Goal: Information Seeking & Learning: Learn about a topic

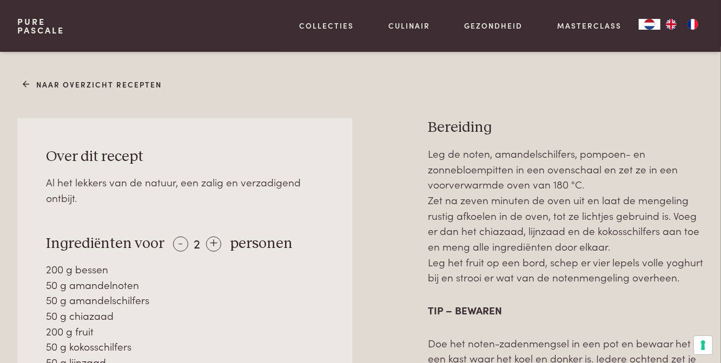
scroll to position [373, 0]
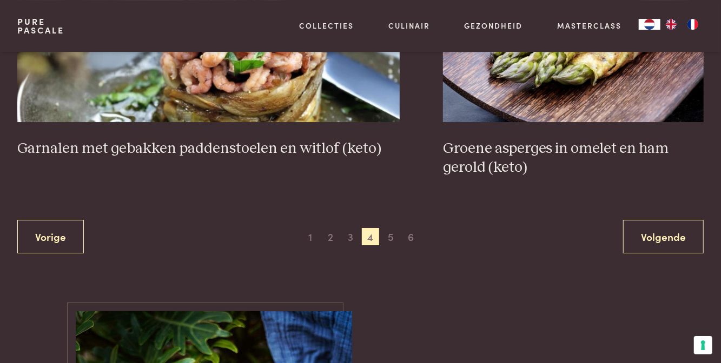
scroll to position [1959, 0]
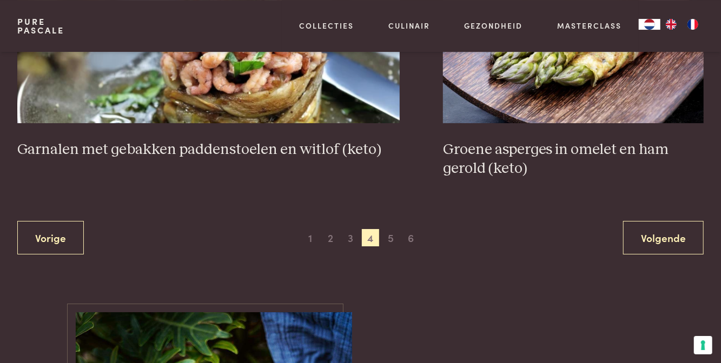
click at [312, 245] on span "1" at bounding box center [310, 237] width 17 height 17
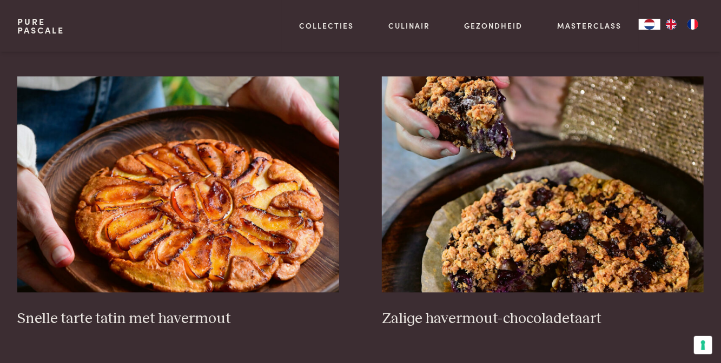
scroll to position [1182, 0]
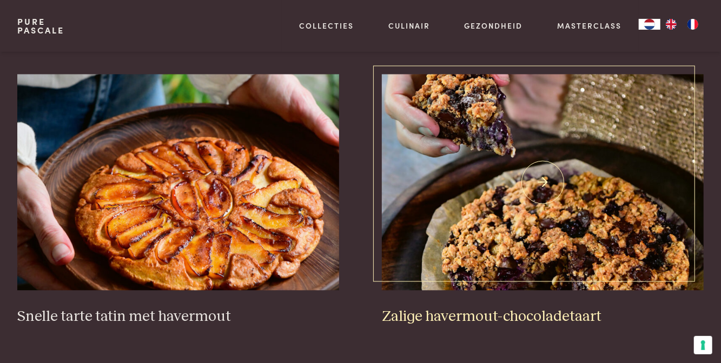
click at [557, 227] on img at bounding box center [543, 183] width 322 height 216
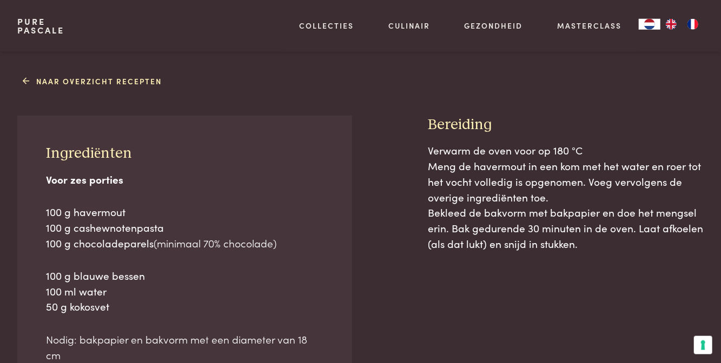
scroll to position [418, 0]
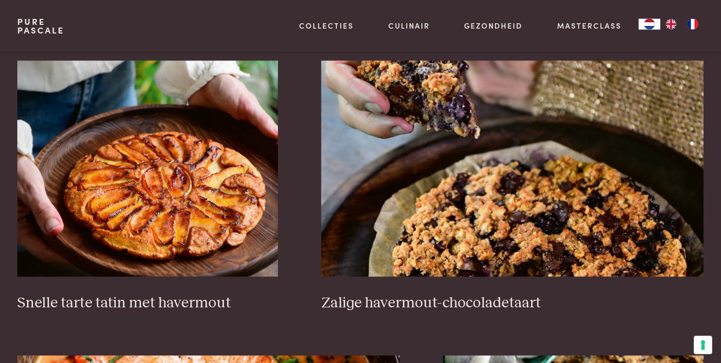
scroll to position [1508, 0]
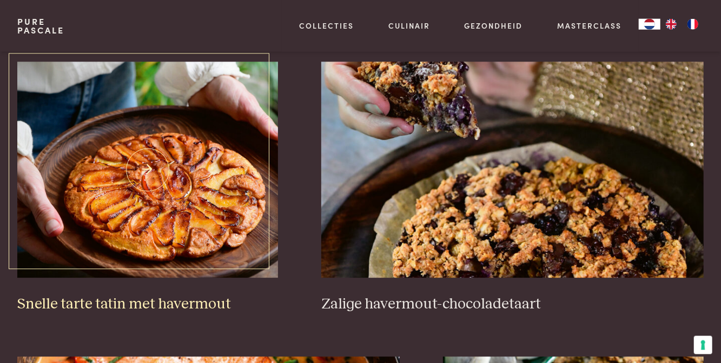
click at [141, 199] on img at bounding box center [147, 170] width 261 height 216
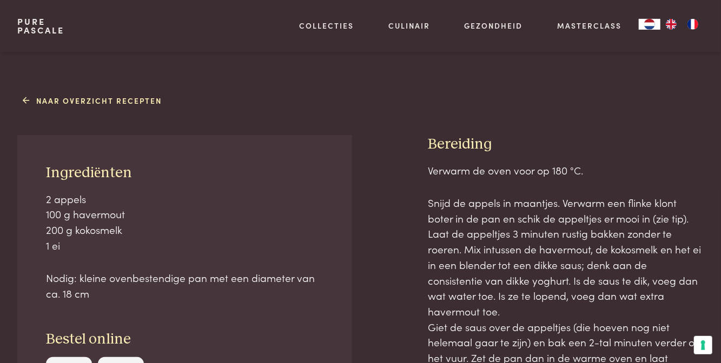
scroll to position [368, 0]
